Goal: Task Accomplishment & Management: Use online tool/utility

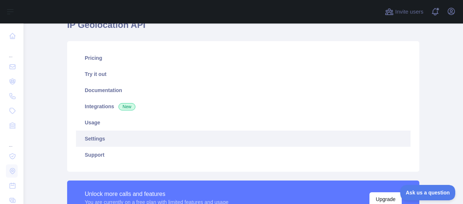
click at [90, 135] on link "Settings" at bounding box center [243, 139] width 335 height 16
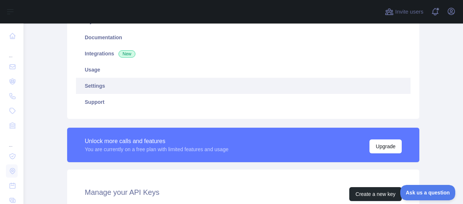
scroll to position [184, 0]
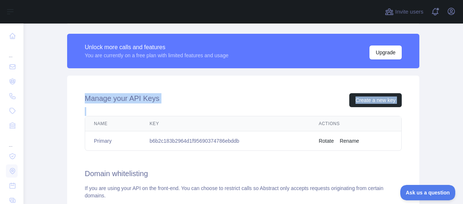
drag, startPoint x: 83, startPoint y: 100, endPoint x: 100, endPoint y: 115, distance: 22.7
click at [100, 115] on div "Manage your API Keys Create a new key Name Key Actions Primary b6b2c183b2964d1f…" at bounding box center [243, 207] width 352 height 262
click at [385, 105] on button "Create a new key" at bounding box center [375, 100] width 52 height 14
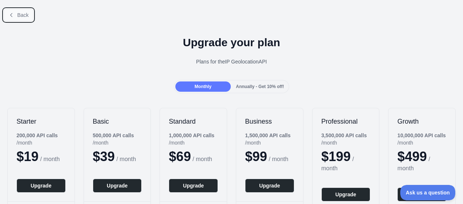
click at [8, 9] on button "Back" at bounding box center [19, 15] width 30 height 12
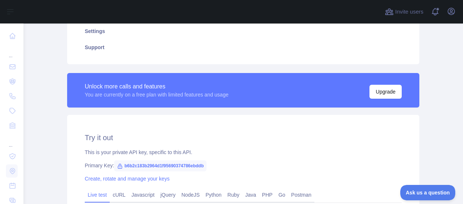
type textarea "**********"
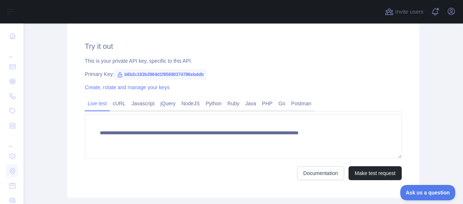
scroll to position [220, 0]
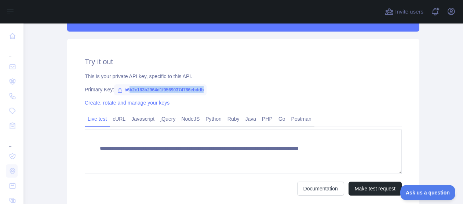
drag, startPoint x: 201, startPoint y: 88, endPoint x: 126, endPoint y: 90, distance: 75.7
click at [126, 90] on span "b6b2c183b2964d1f95690374786ebddb" at bounding box center [160, 89] width 93 height 11
click at [205, 117] on link "Python" at bounding box center [214, 119] width 22 height 12
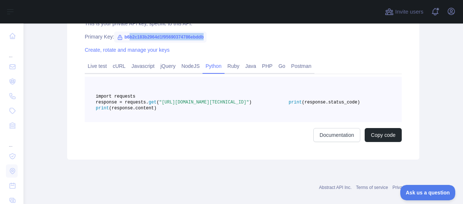
scroll to position [257, 0]
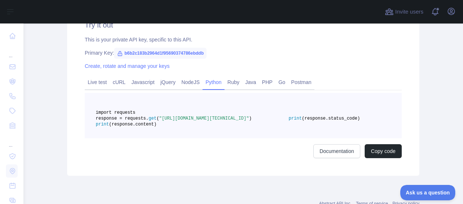
click at [97, 58] on div "Try it out This is your private API key, specific to this API. Primary Key: b6b…" at bounding box center [243, 89] width 352 height 174
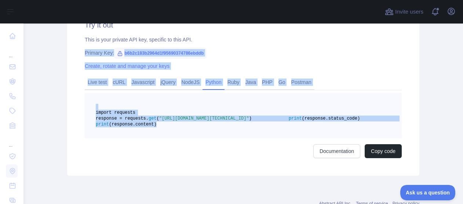
drag, startPoint x: 79, startPoint y: 53, endPoint x: 185, endPoint y: 152, distance: 145.4
click at [185, 152] on div "Try it out This is your private API key, specific to this API. Primary Key: b6b…" at bounding box center [243, 89] width 352 height 174
copy div "Primary Key: b6b2c183b2964d1f95690374786ebddb Create, rotate and manage your ke…"
click at [201, 121] on span ""[URL][DOMAIN_NAME][TECHNICAL_ID]"" at bounding box center [204, 118] width 90 height 5
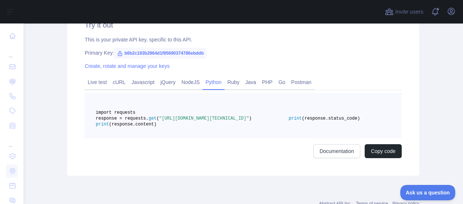
drag, startPoint x: 117, startPoint y: 127, endPoint x: 151, endPoint y: 129, distance: 33.1
click at [159, 121] on span ""[URL][DOMAIN_NAME][TECHNICAL_ID]"" at bounding box center [204, 118] width 90 height 5
drag, startPoint x: 151, startPoint y: 129, endPoint x: 122, endPoint y: 124, distance: 29.1
click at [122, 121] on span "response = requests." at bounding box center [122, 118] width 53 height 5
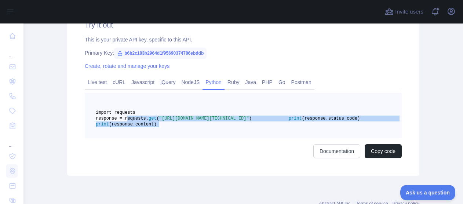
drag, startPoint x: 123, startPoint y: 123, endPoint x: 181, endPoint y: 157, distance: 67.8
click at [181, 157] on div "import requests response = requests. get ( "[URL][DOMAIN_NAME][TECHNICAL_ID]" )…" at bounding box center [243, 125] width 317 height 65
copy code "response = requests. get ( "[URL][DOMAIN_NAME][TECHNICAL_ID]" ) print (response…"
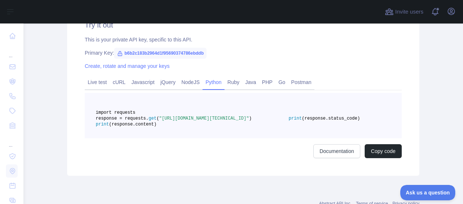
click at [222, 116] on pre "import requests response = requests. get ( "[URL][DOMAIN_NAME][TECHNICAL_ID]" )…" at bounding box center [243, 116] width 317 height 46
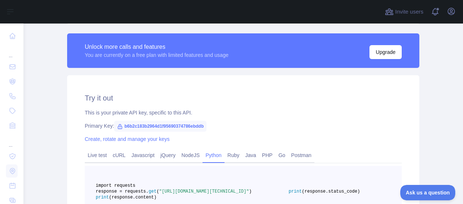
scroll to position [184, 0]
drag, startPoint x: 201, startPoint y: 125, endPoint x: 115, endPoint y: 125, distance: 86.6
click at [115, 125] on span "b6b2c183b2964d1f95690374786ebddb" at bounding box center [160, 126] width 93 height 11
copy span "b6b2c183b2964d1f95690374786ebddb"
